Goal: Complete application form

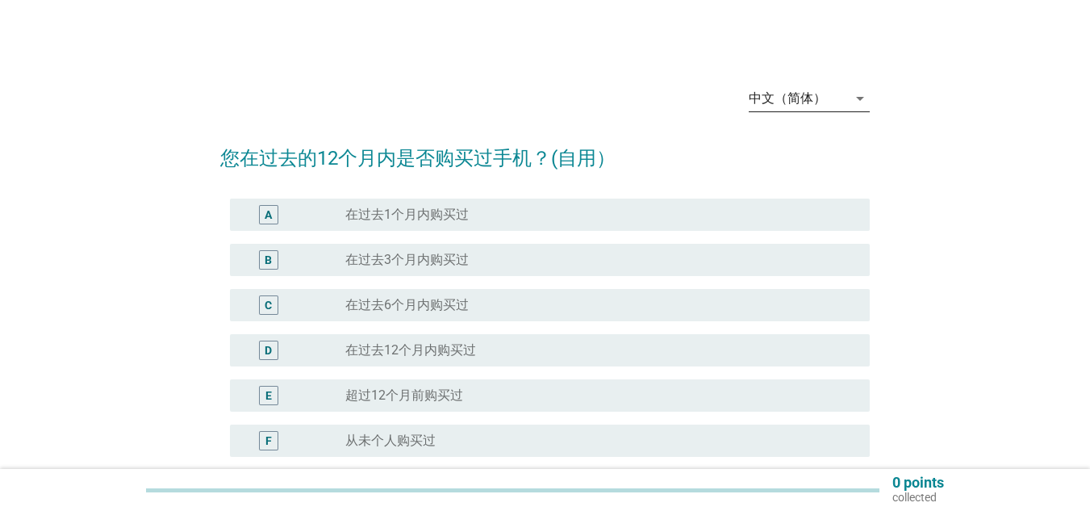
click at [861, 100] on icon "arrow_drop_down" at bounding box center [860, 98] width 19 height 19
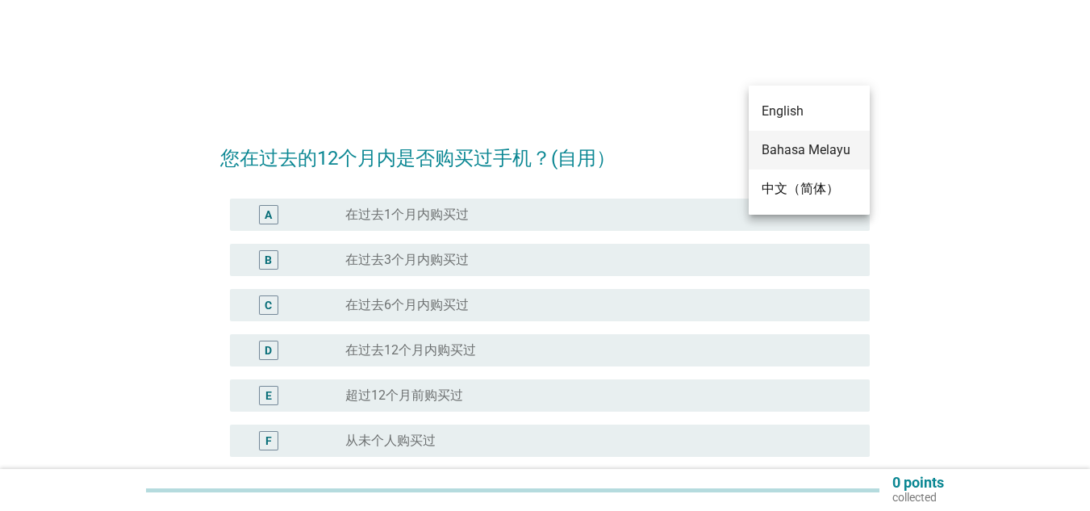
click at [788, 148] on div "Bahasa Melayu" at bounding box center [809, 149] width 95 height 19
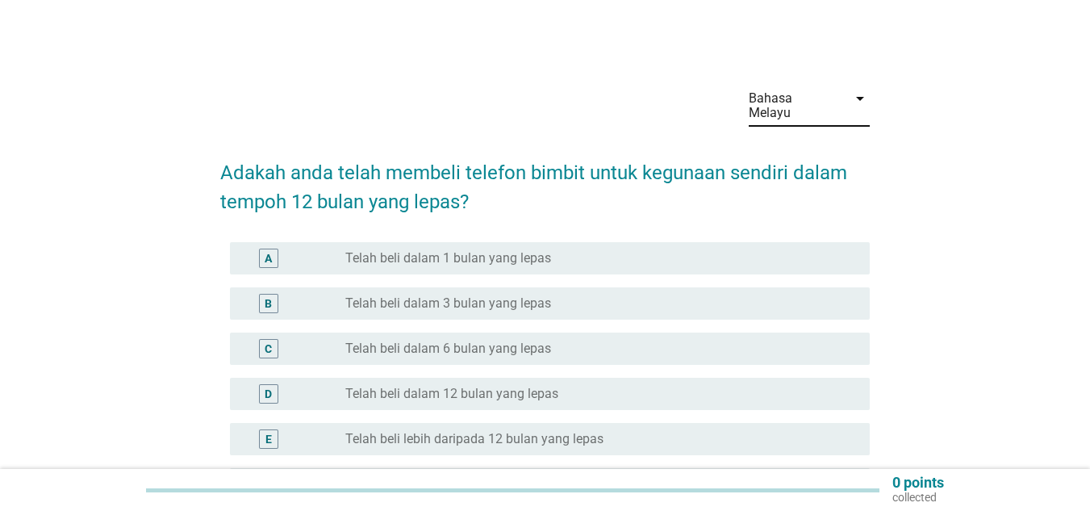
click at [266, 341] on div "C" at bounding box center [268, 349] width 7 height 17
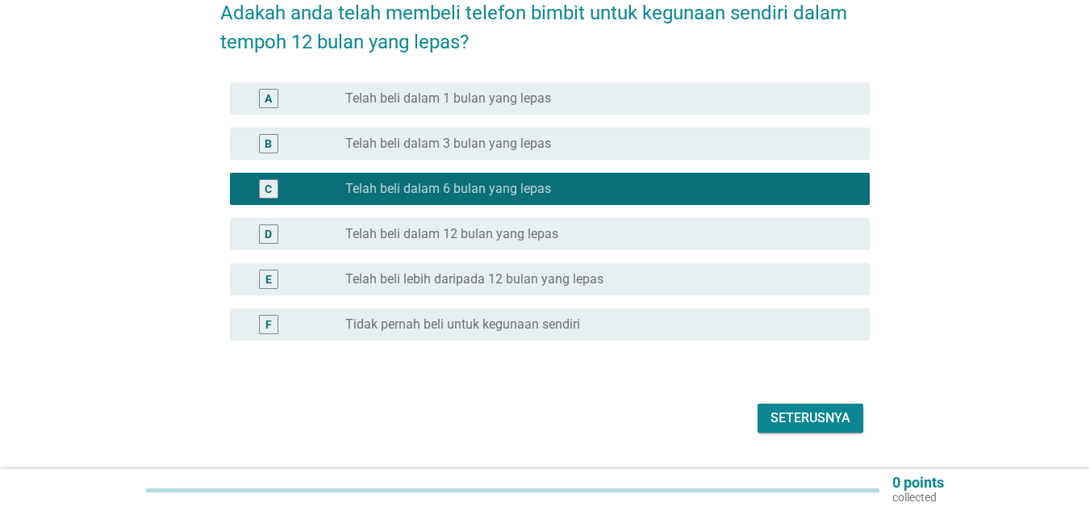
scroll to position [161, 0]
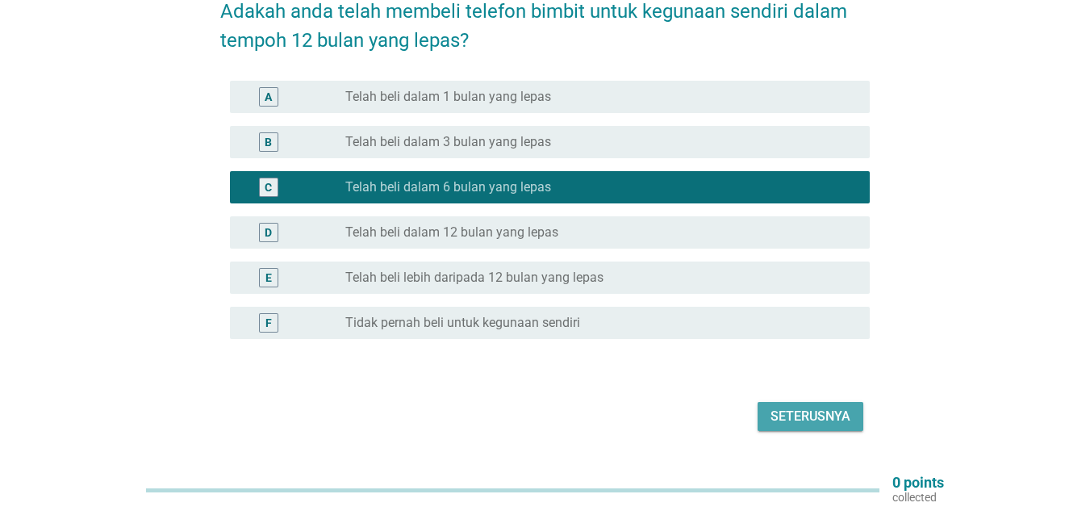
click at [792, 407] on div "Seterusnya" at bounding box center [811, 416] width 80 height 19
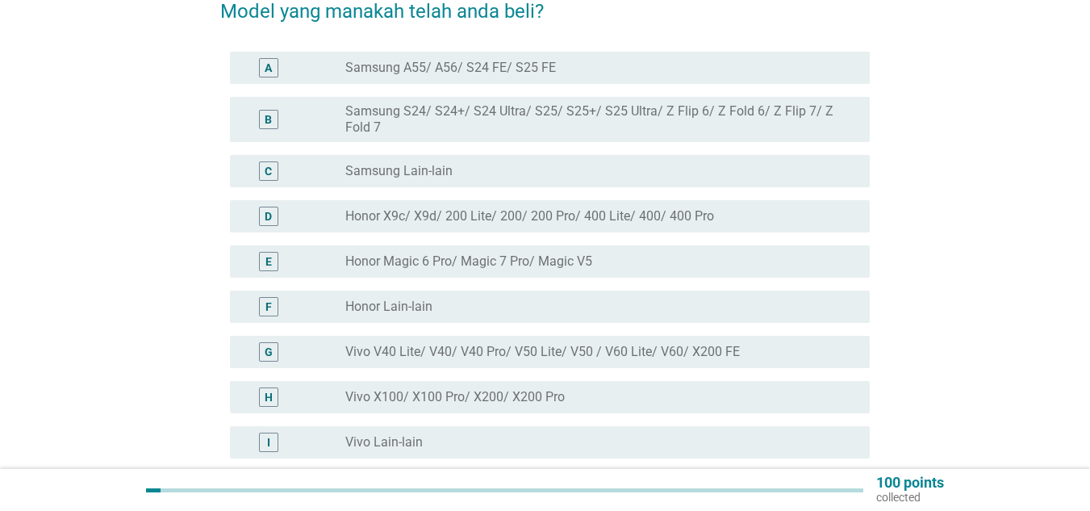
scroll to position [242, 0]
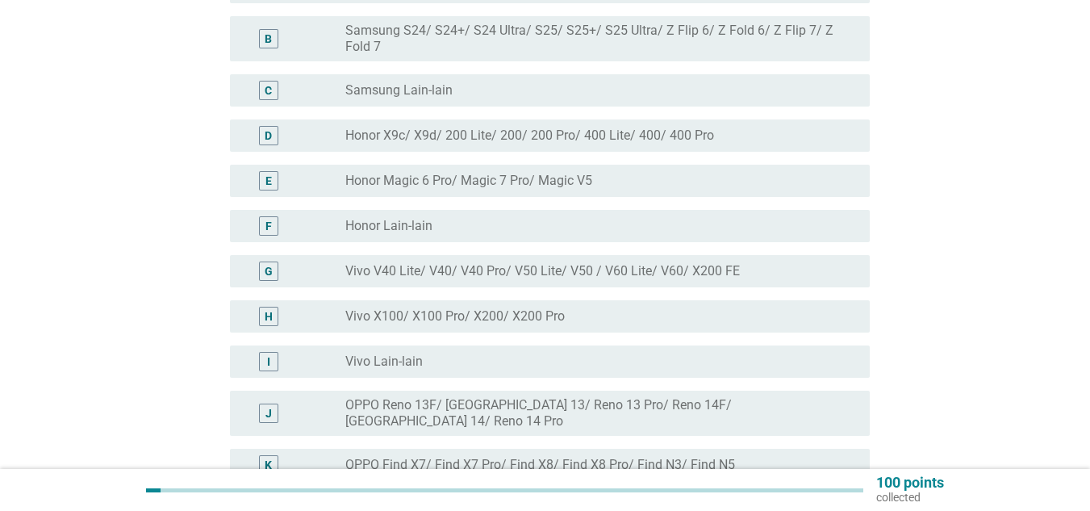
click at [271, 405] on div "J" at bounding box center [268, 413] width 6 height 17
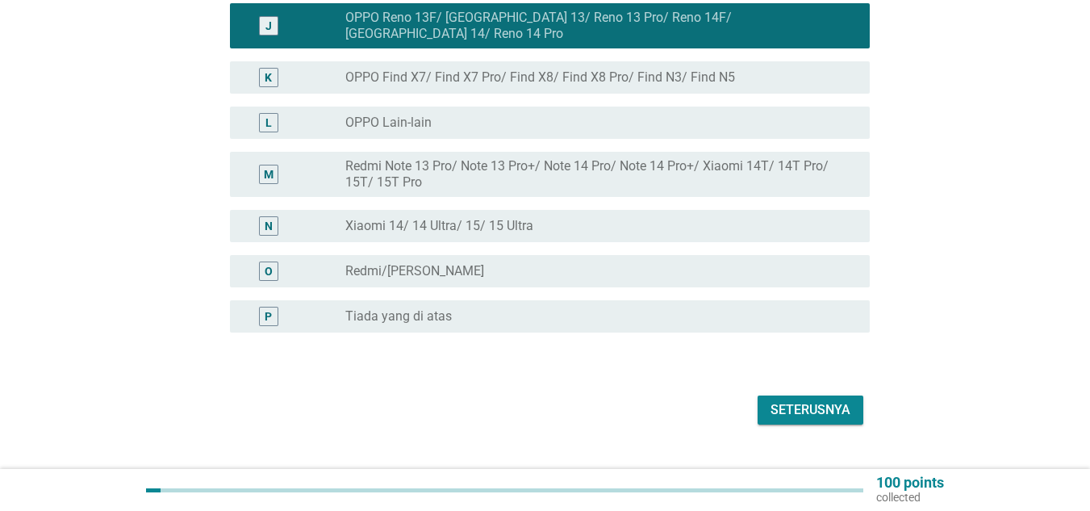
scroll to position [635, 0]
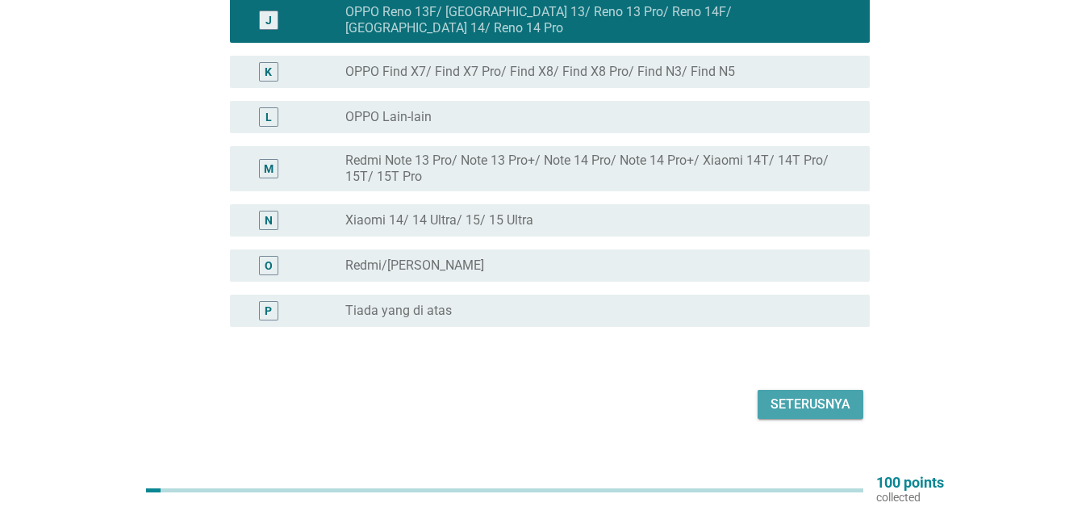
click at [813, 395] on div "Seterusnya" at bounding box center [811, 404] width 80 height 19
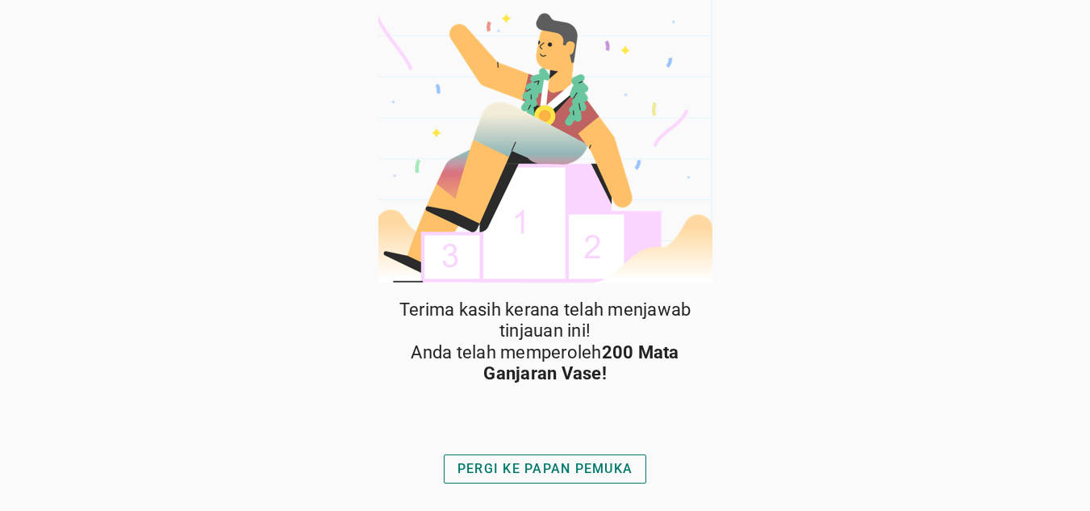
click at [587, 466] on div "PERGI KE PAPAN PEMUKA" at bounding box center [545, 468] width 175 height 19
